Goal: Submit feedback/report problem

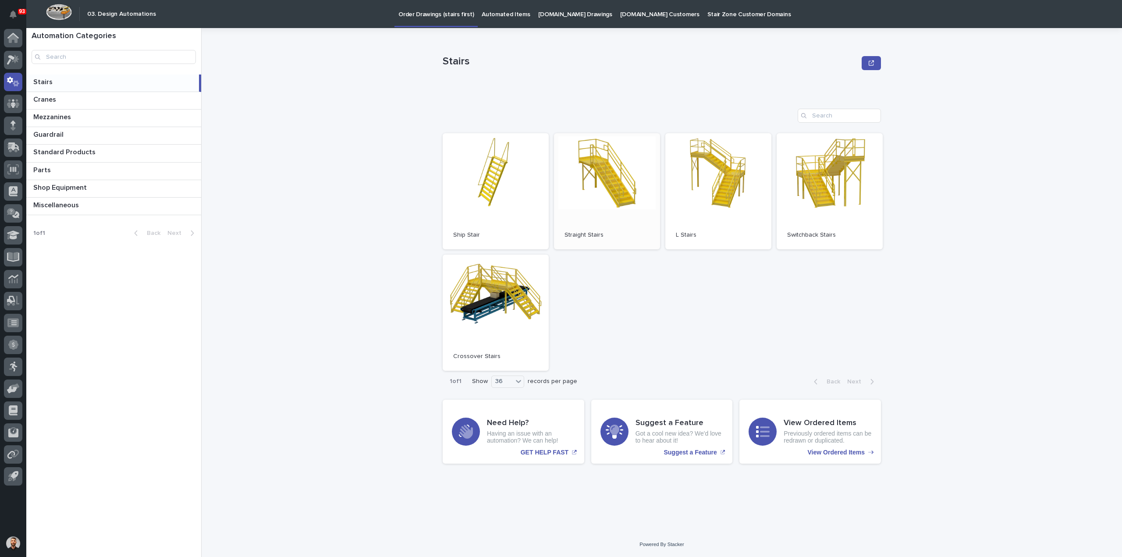
click at [587, 170] on link "Open" at bounding box center [607, 191] width 106 height 116
click at [504, 17] on p "Automated Items" at bounding box center [506, 9] width 48 height 18
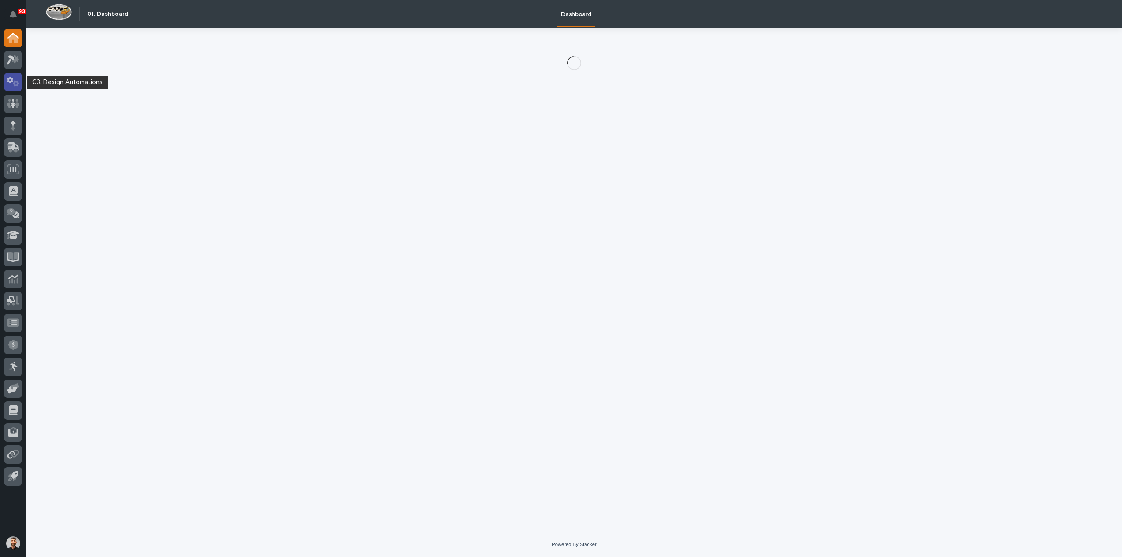
click at [16, 85] on icon at bounding box center [16, 83] width 7 height 6
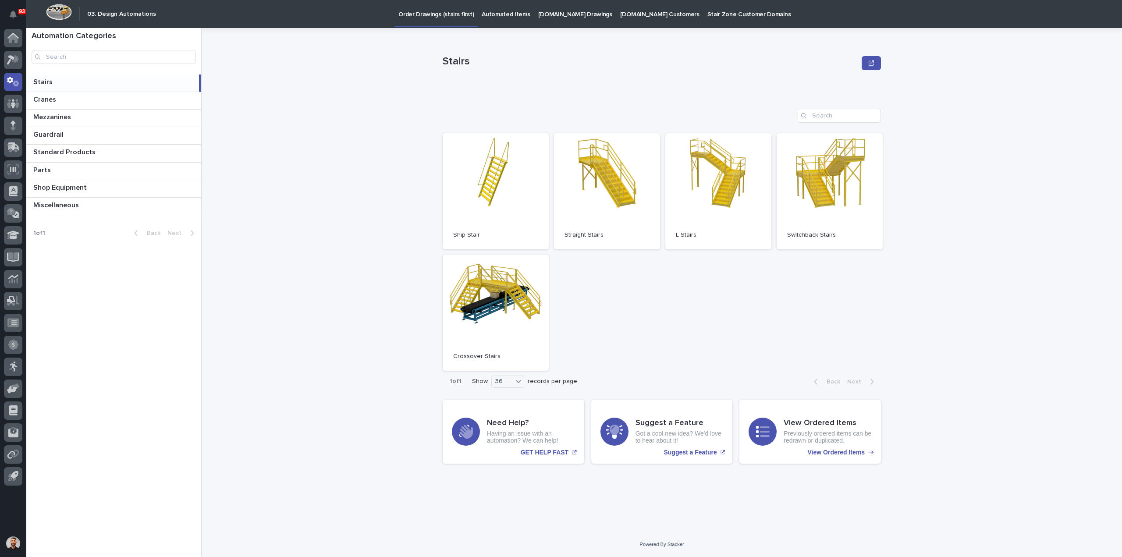
click at [73, 82] on p at bounding box center [114, 82] width 162 height 8
click at [674, 427] on h3 "Suggest a Feature" at bounding box center [679, 423] width 88 height 10
click at [582, 193] on link "Open" at bounding box center [607, 191] width 106 height 116
